Goal: Task Accomplishment & Management: Manage account settings

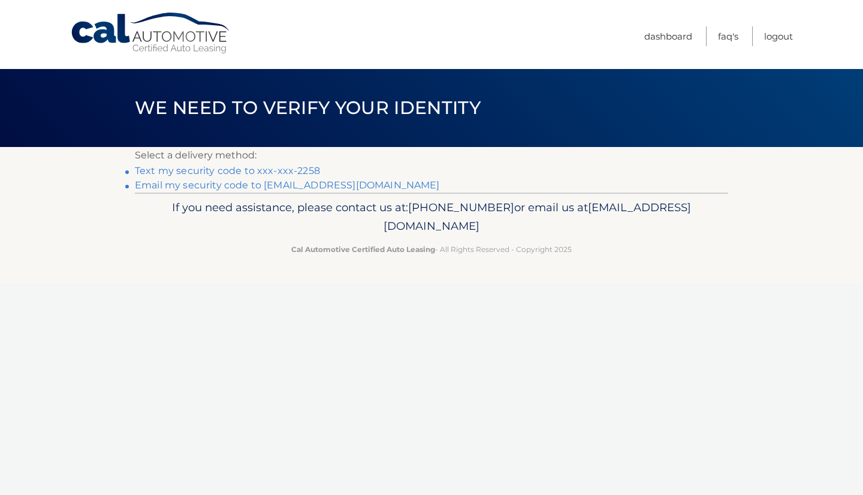
click at [294, 167] on link "Text my security code to xxx-xxx-2258" at bounding box center [227, 170] width 185 height 11
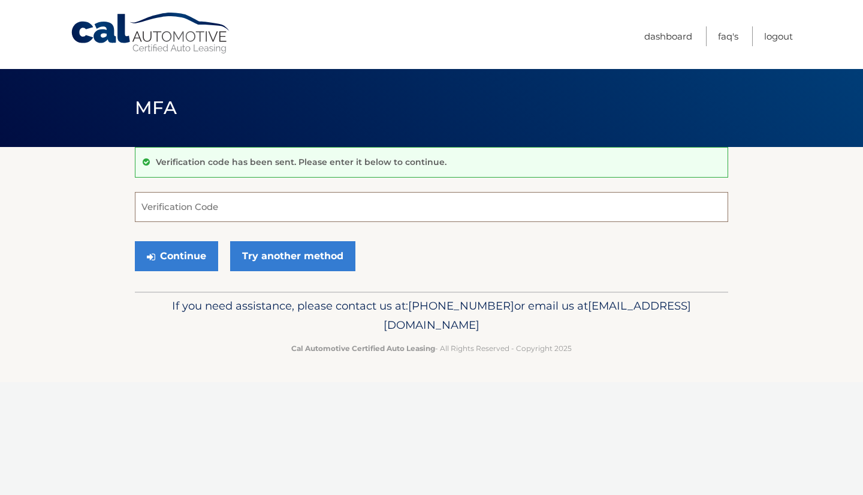
click at [288, 199] on input "Verification Code" at bounding box center [432, 207] width 594 height 30
type input "243304"
click at [135, 241] on button "Continue" at bounding box center [176, 256] width 83 height 30
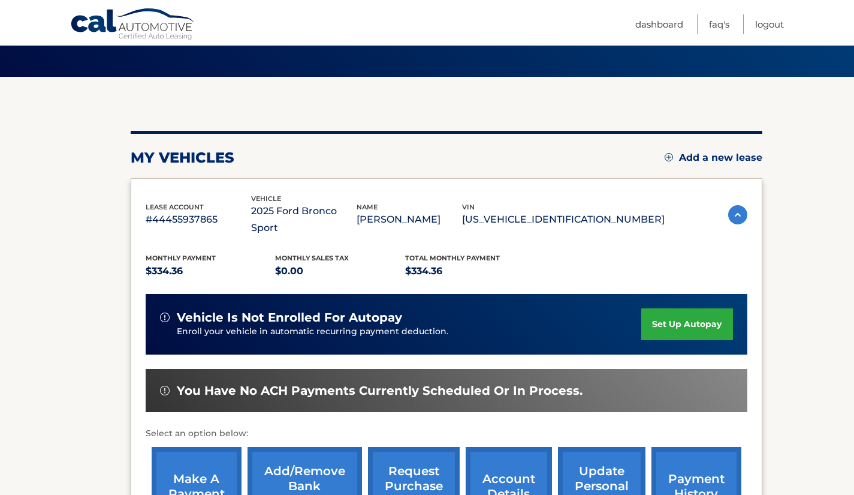
scroll to position [143, 0]
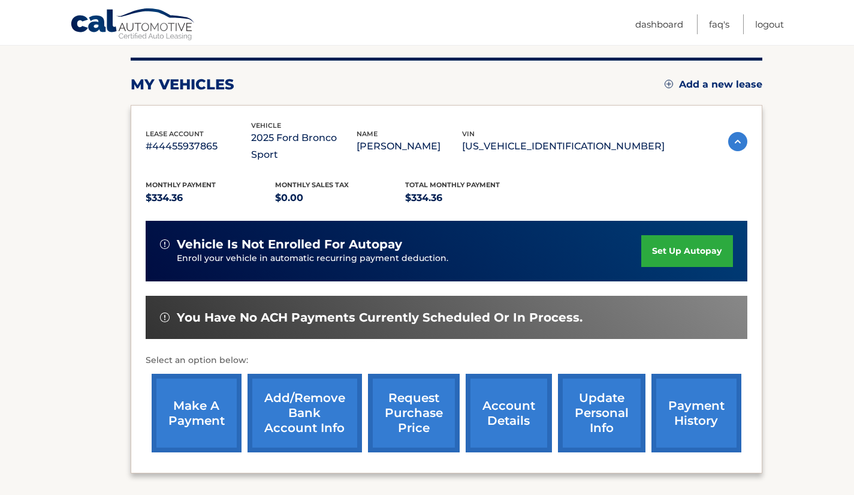
click at [667, 387] on link "payment history" at bounding box center [697, 413] width 90 height 79
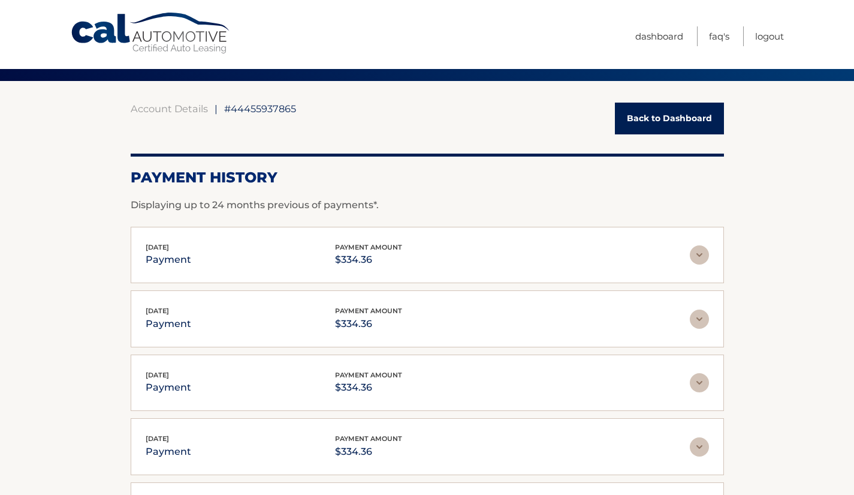
scroll to position [37, 0]
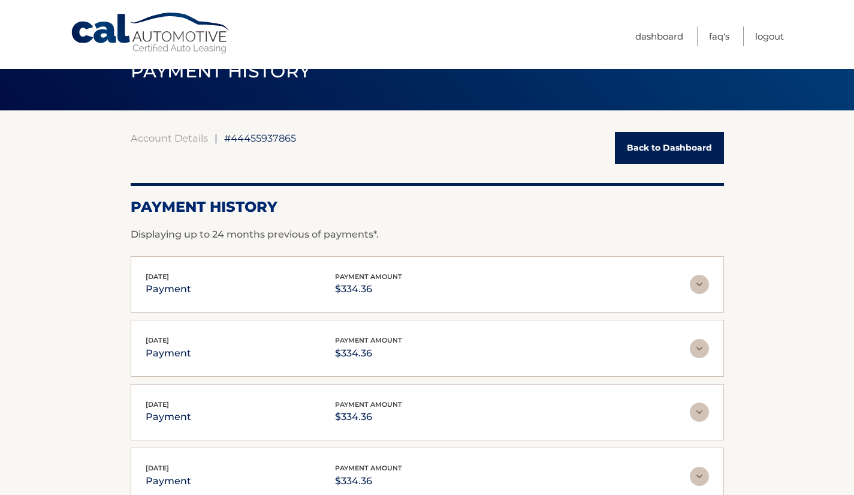
click at [636, 152] on link "Back to Dashboard" at bounding box center [669, 148] width 109 height 32
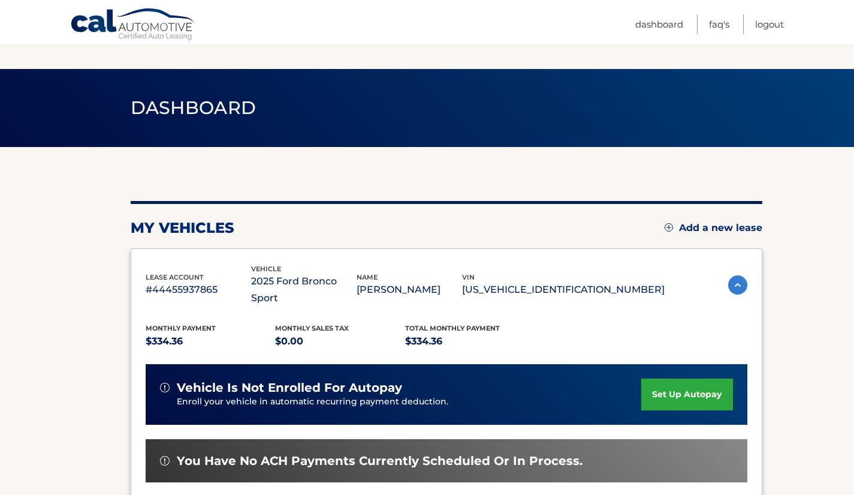
scroll to position [169, 0]
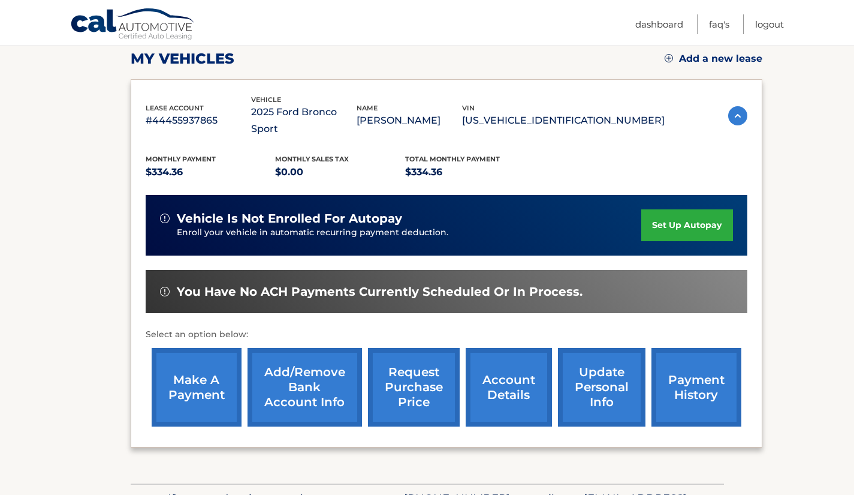
click at [196, 360] on link "make a payment" at bounding box center [197, 387] width 90 height 79
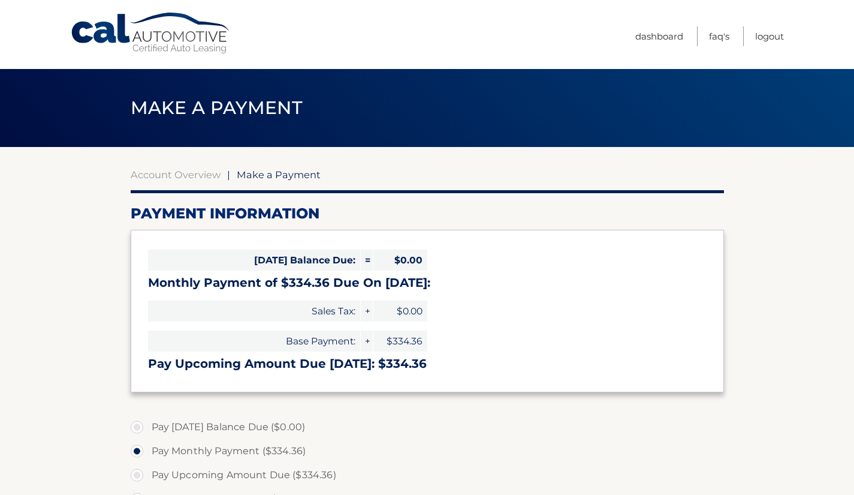
select select "ZjJjYjE4MTgtMzIzMS00YTVkLTg5M2YtOTk5ZTY3MmMzZGEy"
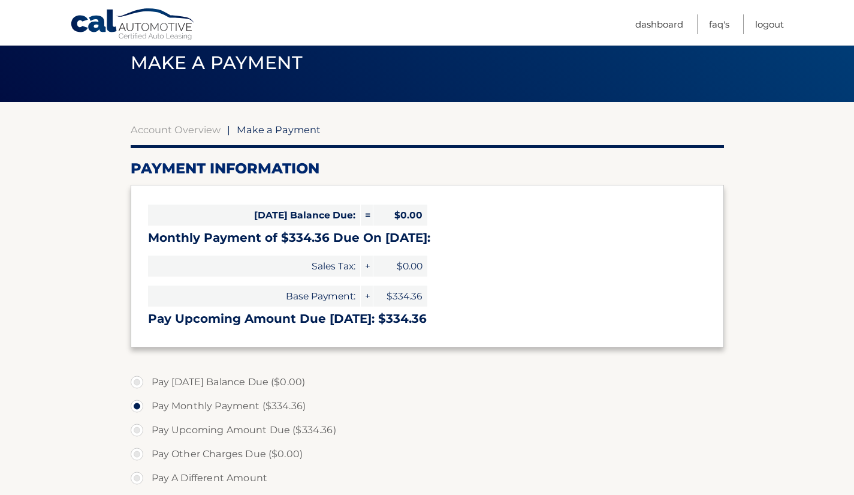
scroll to position [49, 0]
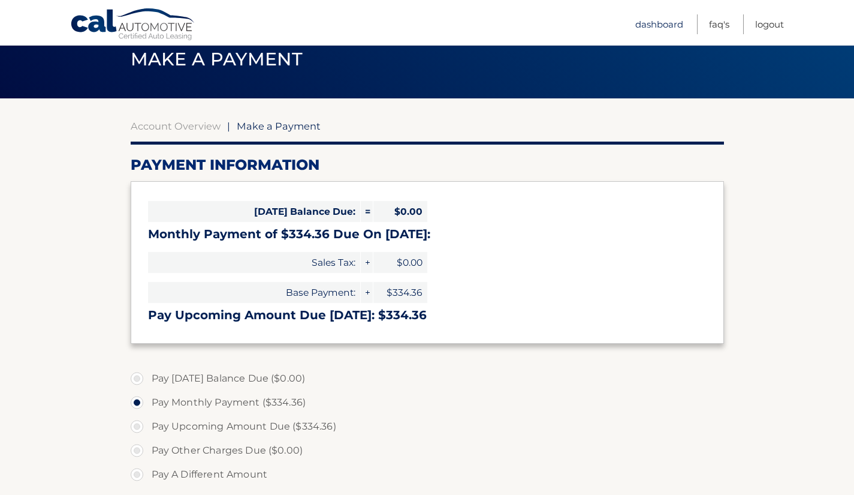
click at [657, 25] on link "Dashboard" at bounding box center [660, 24] width 48 height 20
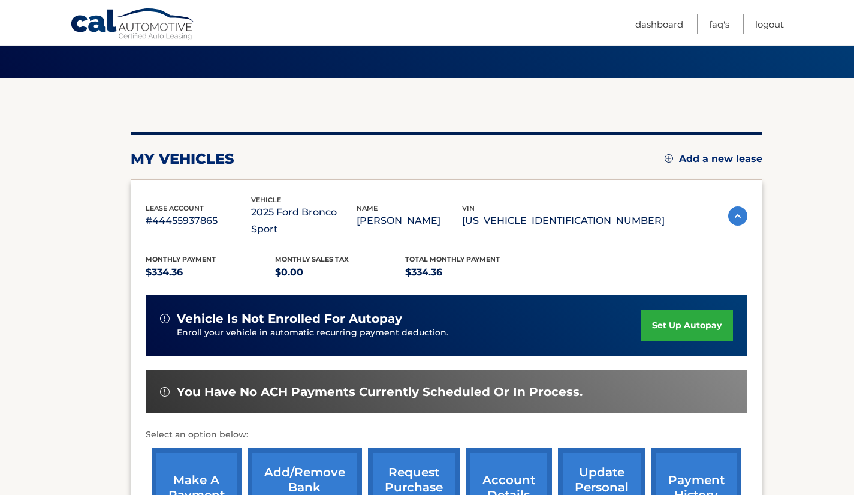
scroll to position [70, 0]
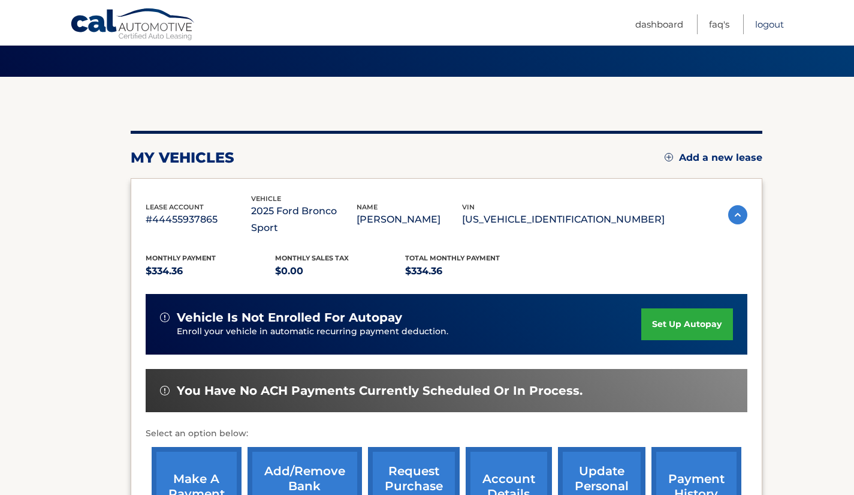
click at [764, 27] on link "Logout" at bounding box center [769, 24] width 29 height 20
